Goal: Navigation & Orientation: Find specific page/section

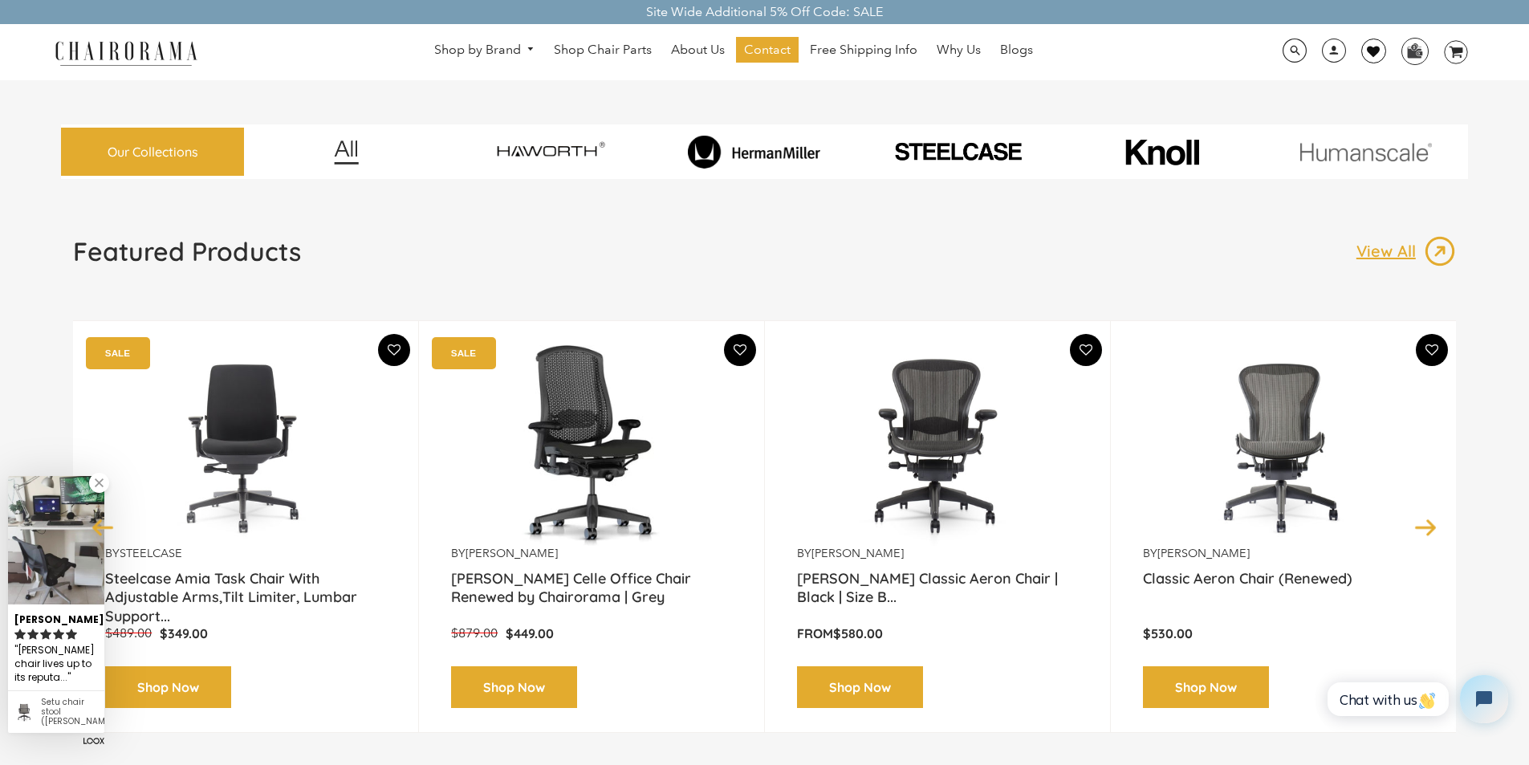
click at [1363, 43] on link at bounding box center [1373, 51] width 25 height 25
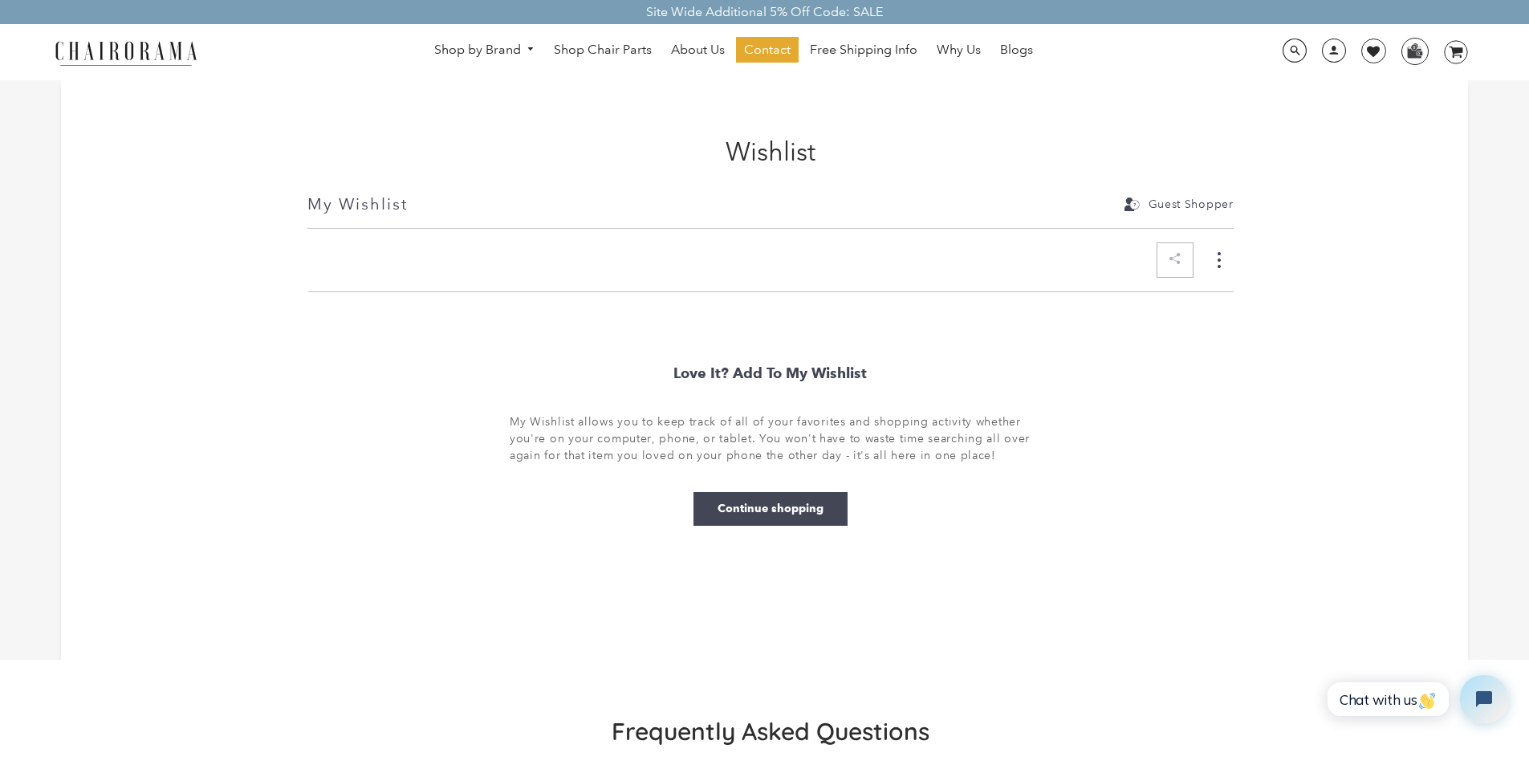
click at [1358, 331] on div "Wishlist My Wishlist Guest Shopper My Wishlist Love It? Add to My Wishlist My W…" at bounding box center [764, 369] width 1407 height 579
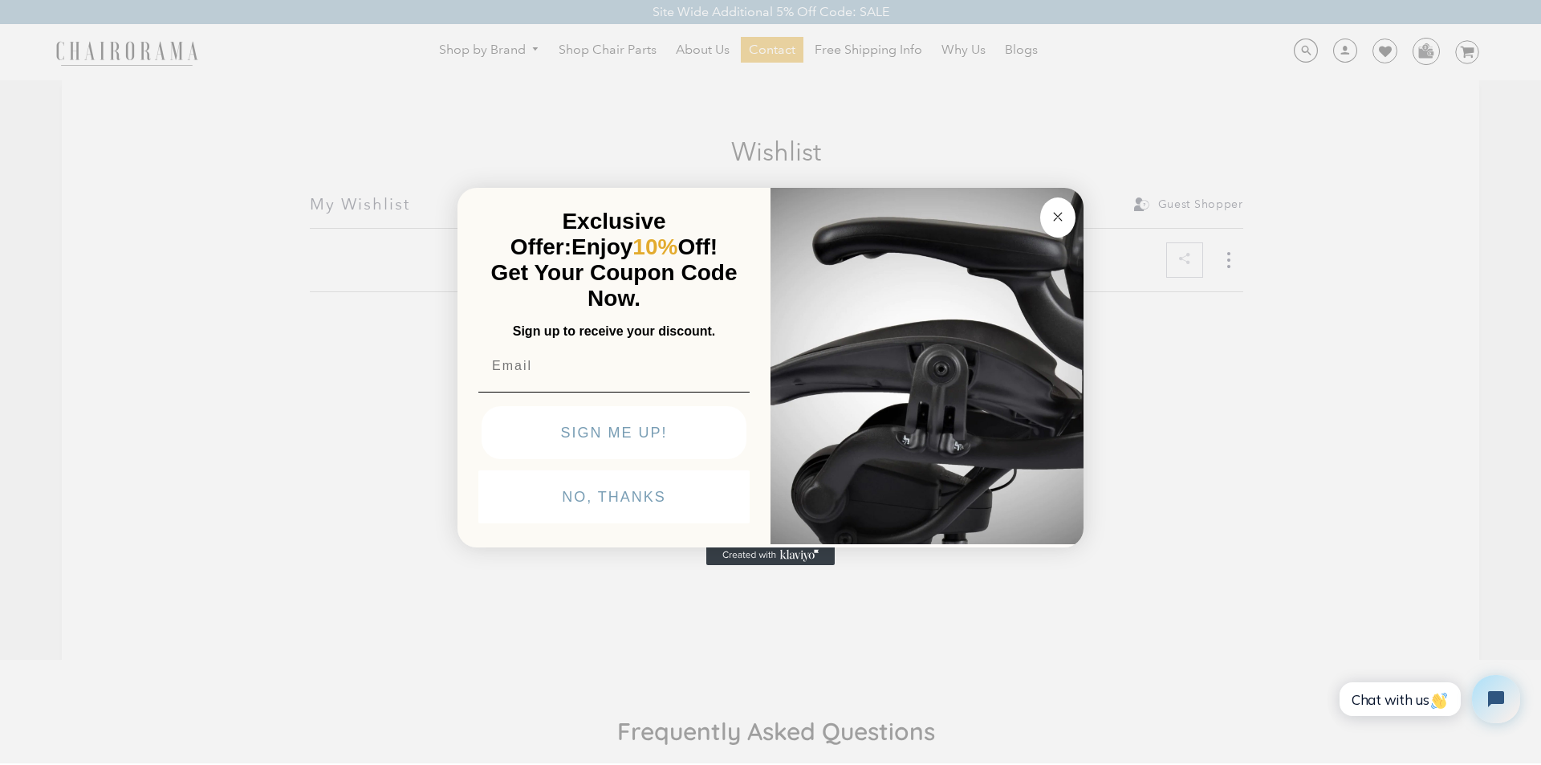
click at [1052, 207] on circle "Close dialog" at bounding box center [1058, 216] width 18 height 18
